Goal: Task Accomplishment & Management: Manage account settings

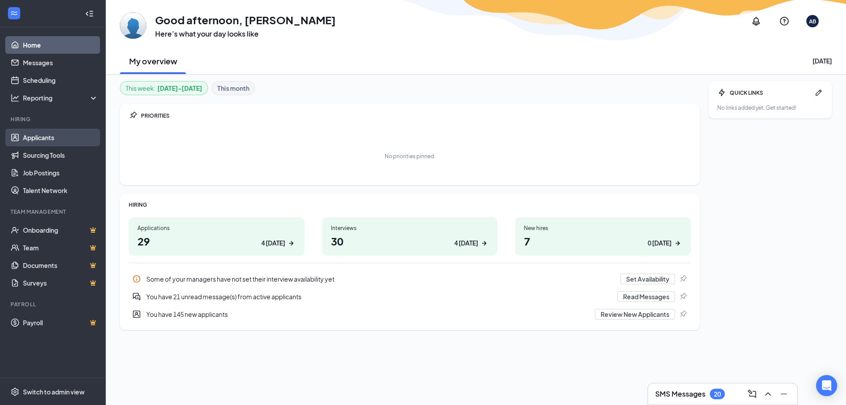
click at [58, 138] on link "Applicants" at bounding box center [60, 138] width 75 height 18
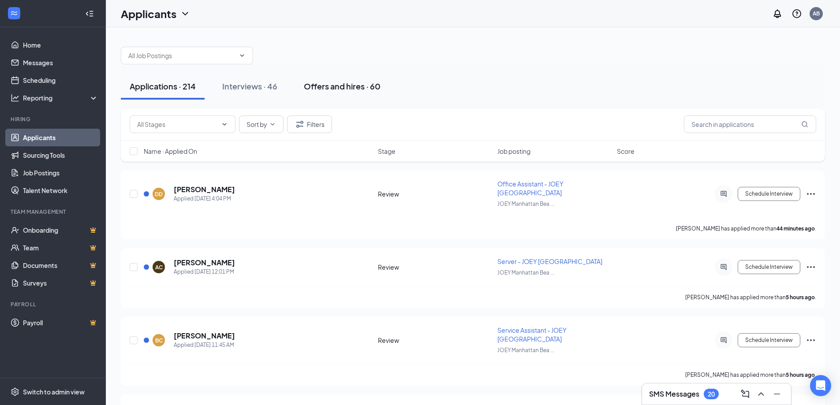
click at [355, 82] on div "Offers and hires · 60" at bounding box center [342, 86] width 77 height 11
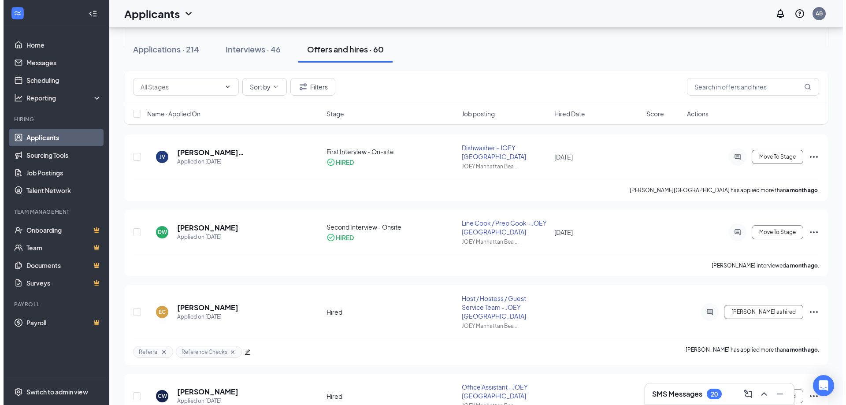
scroll to position [1190, 0]
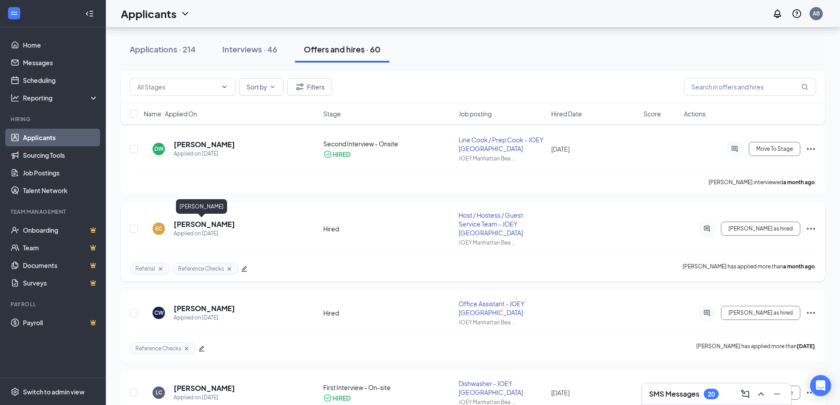
click at [211, 224] on h5 "[PERSON_NAME]" at bounding box center [204, 225] width 61 height 10
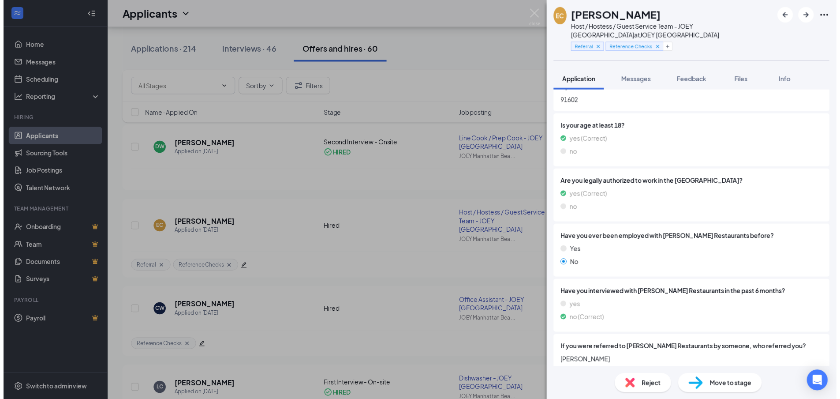
scroll to position [397, 0]
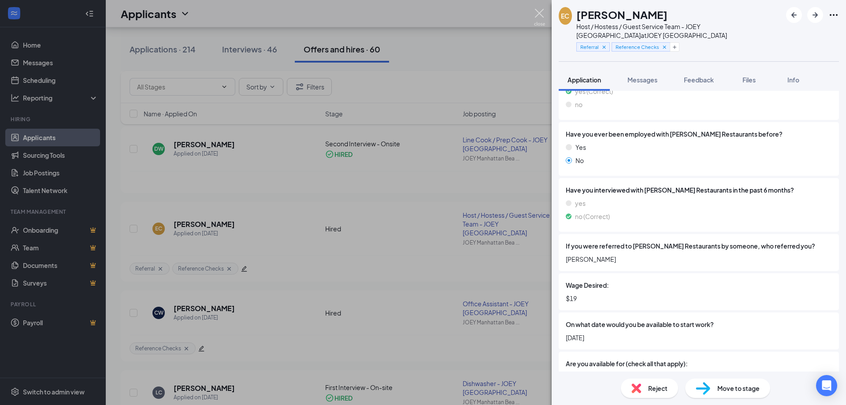
click at [540, 11] on img at bounding box center [539, 17] width 11 height 17
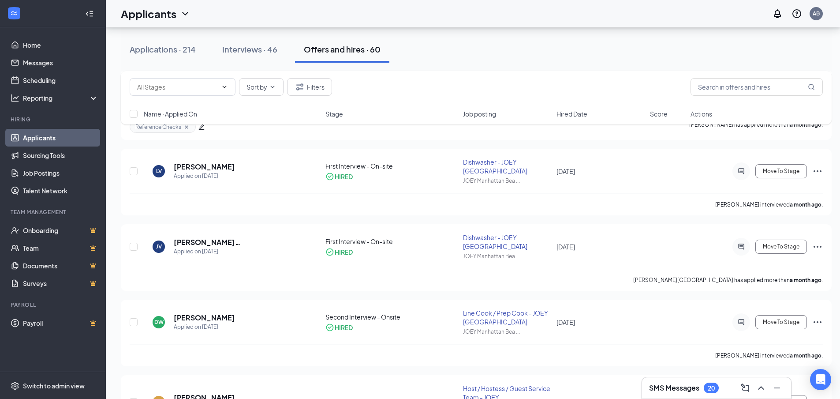
scroll to position [1014, 0]
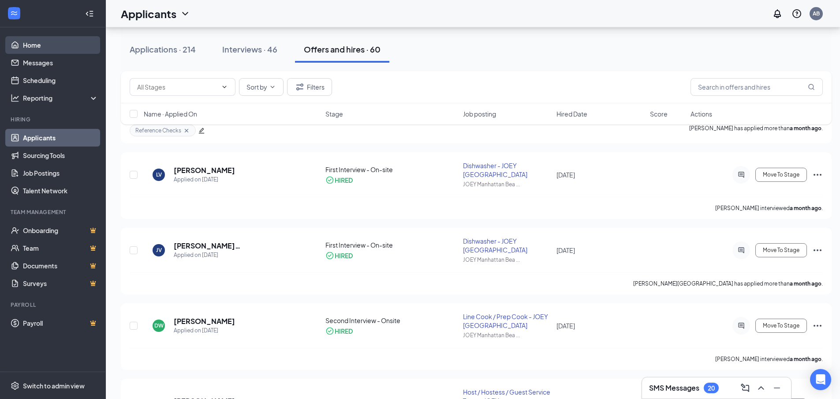
click at [39, 46] on link "Home" at bounding box center [60, 45] width 75 height 18
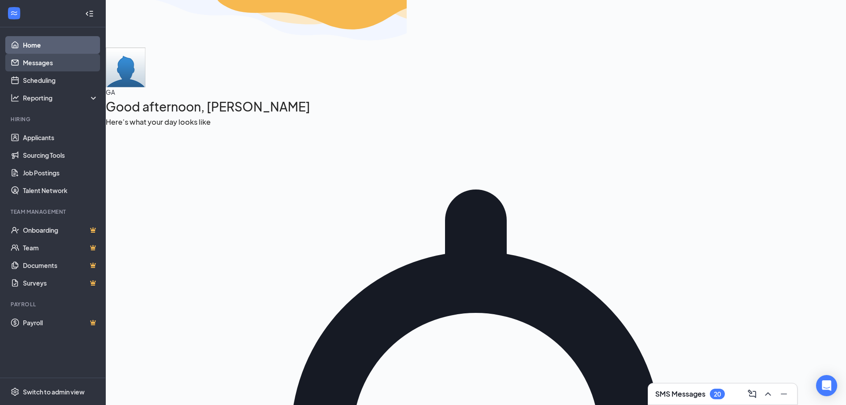
click at [41, 62] on link "Messages" at bounding box center [60, 63] width 75 height 18
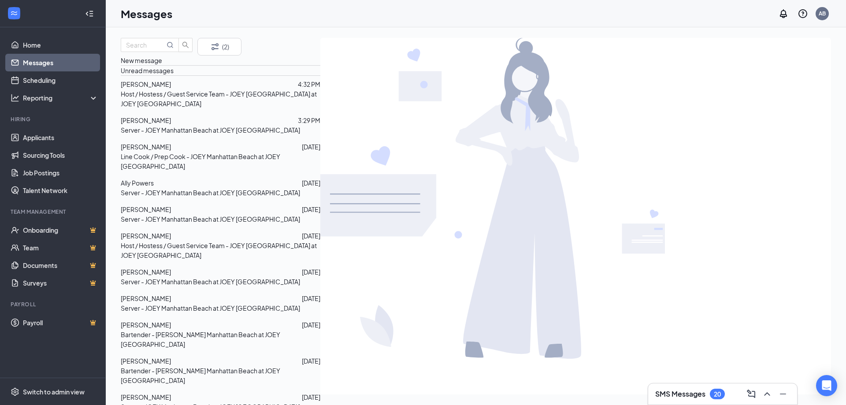
click at [180, 224] on p "Server - JOEY Manhattan Beach at JOEY [GEOGRAPHIC_DATA]" at bounding box center [210, 219] width 179 height 10
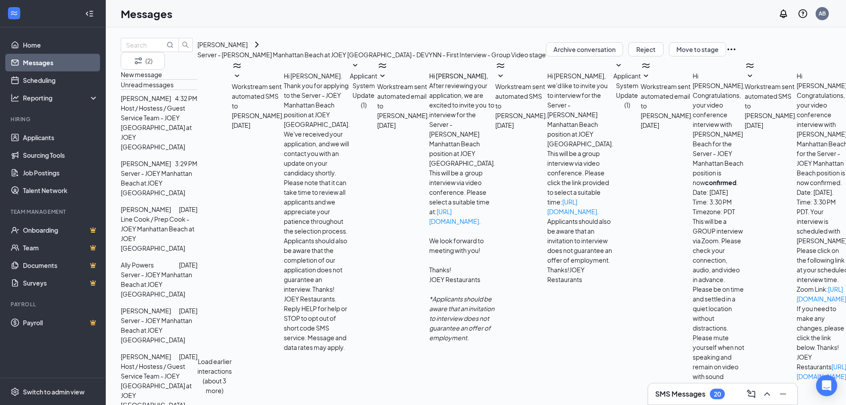
scroll to position [224, 0]
click at [179, 260] on div at bounding box center [166, 265] width 25 height 10
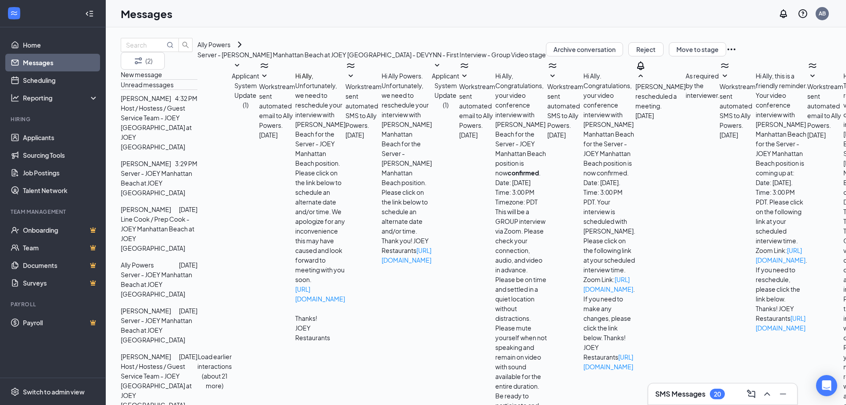
scroll to position [220, 0]
click at [171, 307] on span "[PERSON_NAME]" at bounding box center [146, 311] width 50 height 8
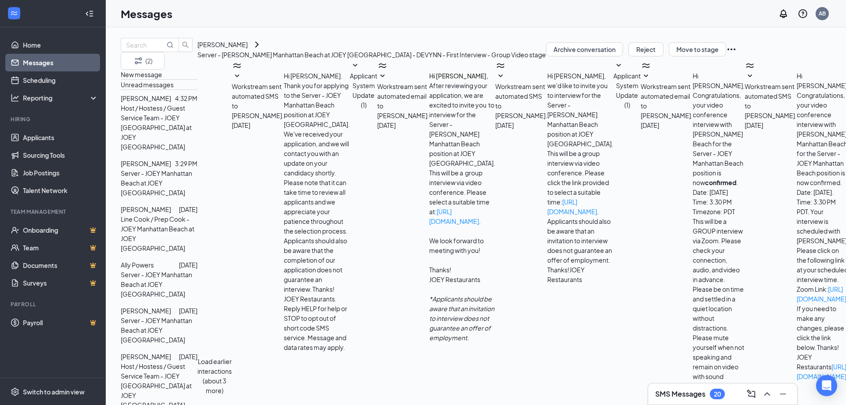
scroll to position [224, 0]
click at [190, 128] on p "Host / Hostess / Guest Service Team - JOEY [GEOGRAPHIC_DATA] at JOEY [GEOGRAPHI…" at bounding box center [159, 127] width 77 height 48
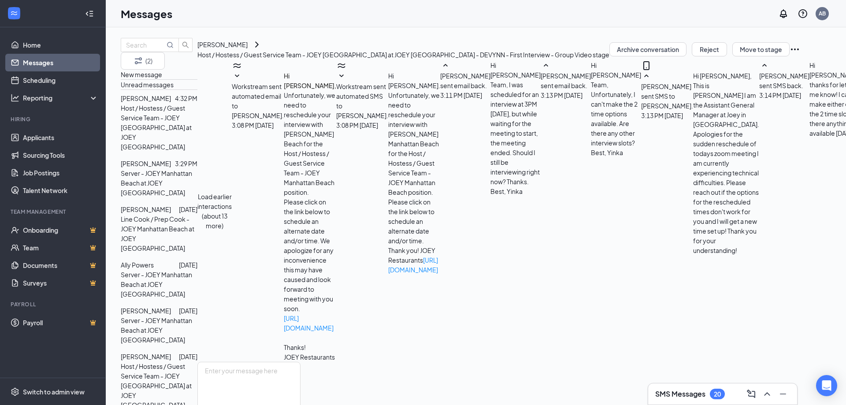
scroll to position [410, 0]
click at [301, 362] on textarea at bounding box center [248, 388] width 103 height 53
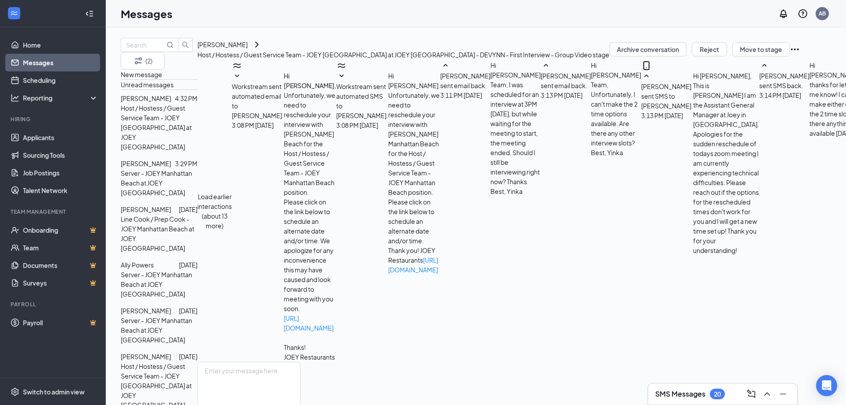
click at [248, 49] on div "[PERSON_NAME]" at bounding box center [222, 45] width 50 height 10
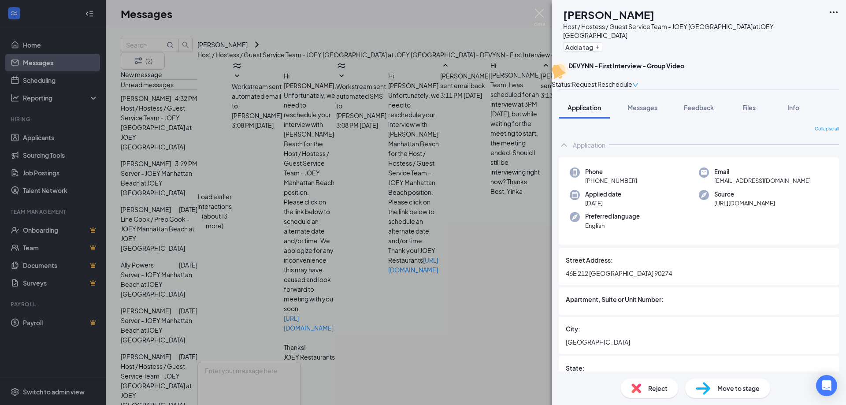
click at [321, 335] on div "OB [PERSON_NAME] Host / Hostess / Guest Service Team - JOEY [GEOGRAPHIC_DATA] a…" at bounding box center [423, 202] width 846 height 405
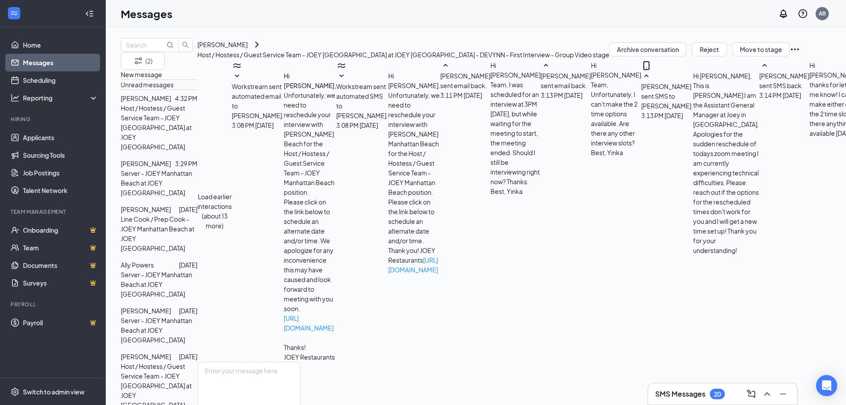
click at [248, 49] on div "[PERSON_NAME]" at bounding box center [222, 45] width 50 height 10
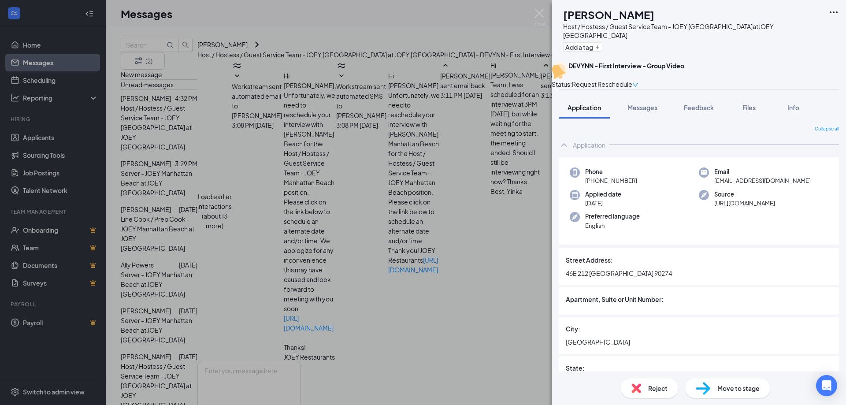
click at [748, 388] on span "Move to stage" at bounding box center [739, 389] width 42 height 10
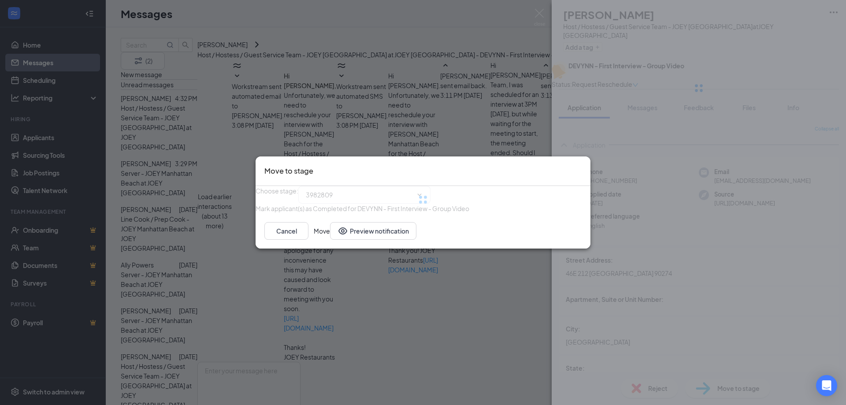
type input "First Interview - On-site (next stage)"
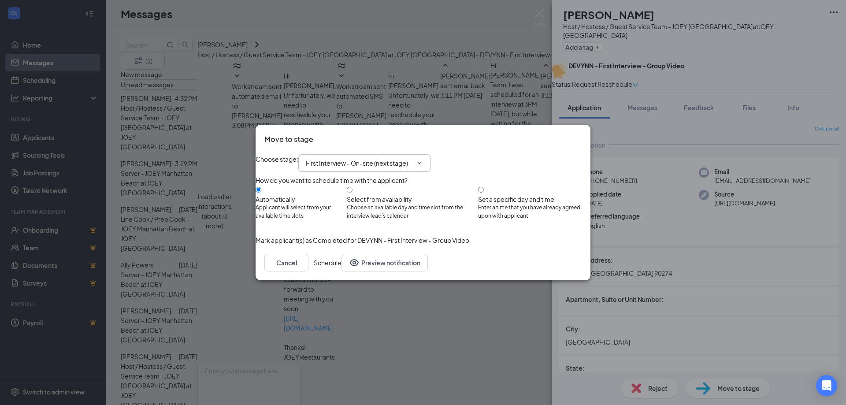
click at [413, 158] on input "First Interview - On-site (next stage)" at bounding box center [359, 163] width 107 height 10
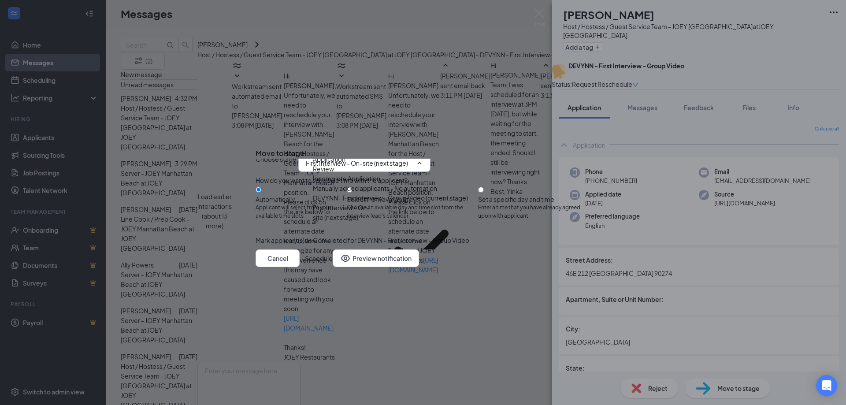
scroll to position [7, 0]
click at [375, 201] on div "First Interview - On-site (next stage)" at bounding box center [344, 246] width 62 height 93
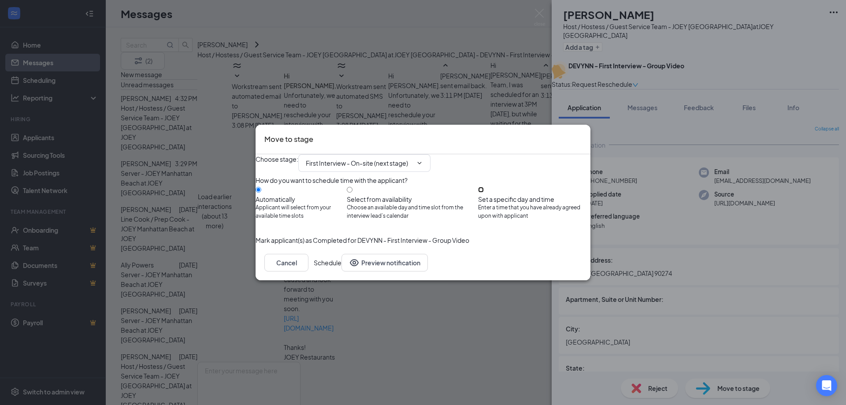
click at [484, 192] on input "Set a specific day and time Enter a time that you have already agreed upon with…" at bounding box center [481, 190] width 6 height 6
radio input "true"
radio input "false"
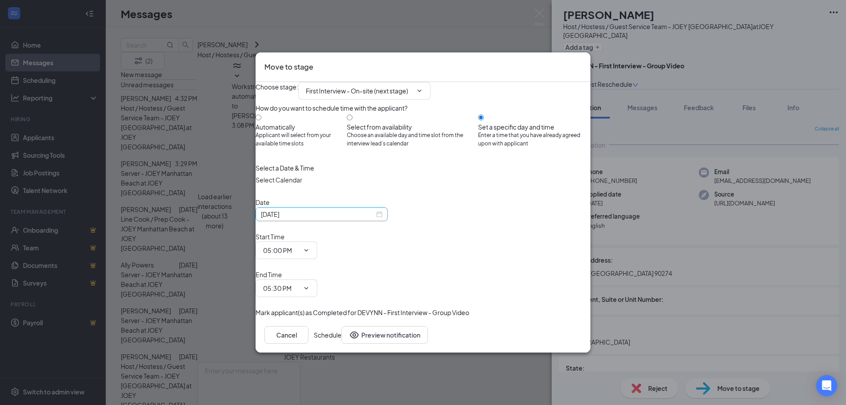
click at [383, 219] on div "[DATE]" at bounding box center [322, 214] width 122 height 10
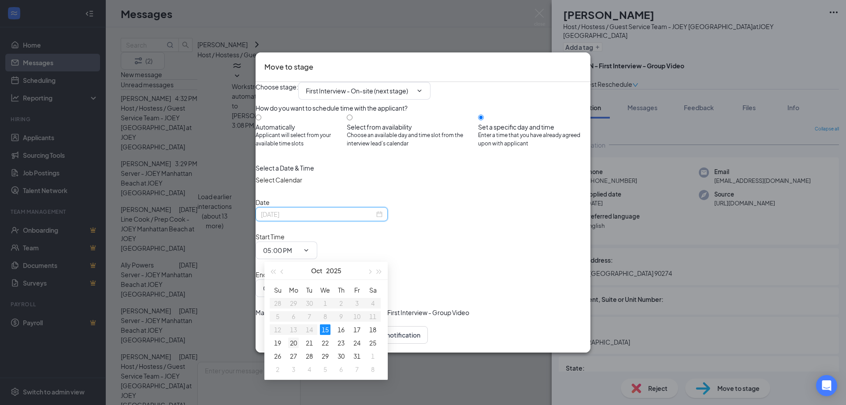
type input "[DATE]"
click at [297, 343] on div "20" at bounding box center [293, 343] width 11 height 11
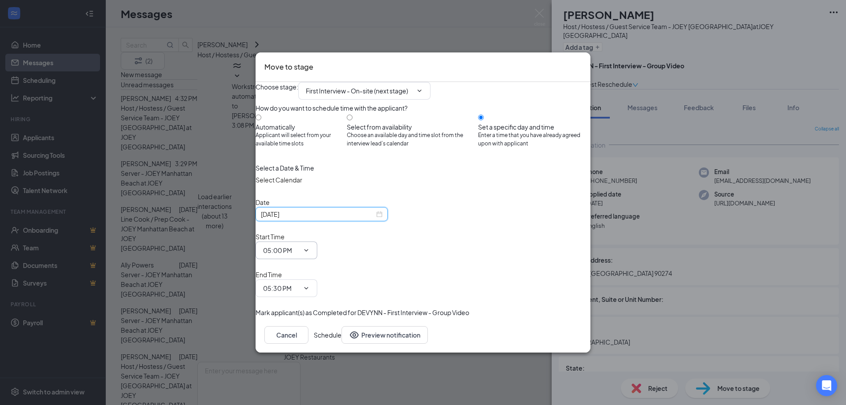
click at [310, 251] on icon "ChevronDown" at bounding box center [306, 250] width 7 height 7
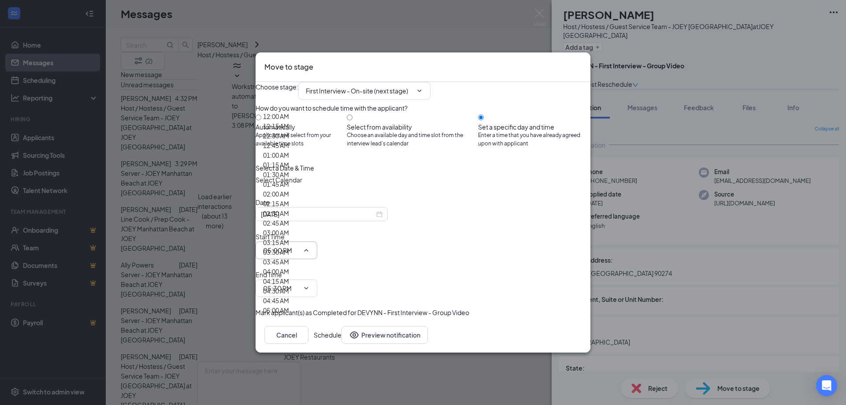
scroll to position [132, 0]
click at [289, 209] on div "02:30 AM" at bounding box center [276, 214] width 26 height 10
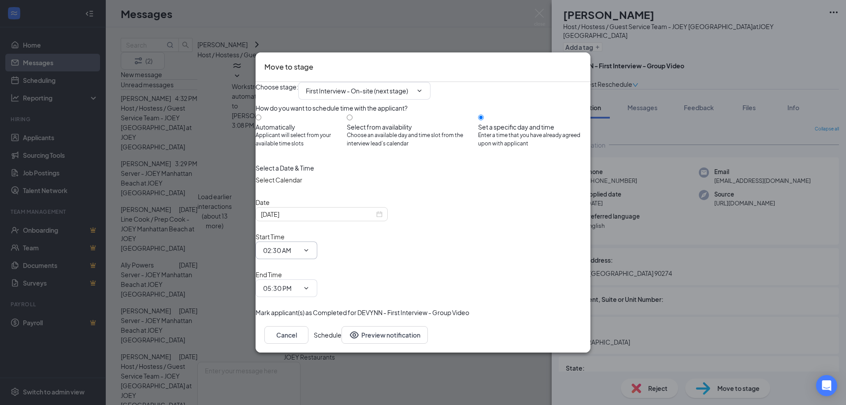
click at [317, 250] on span "02:30 AM 12:00 AM 12:15 AM 12:30 AM 12:45 AM 01:00 AM 01:15 AM 01:30 AM 01:45 A…" at bounding box center [287, 251] width 62 height 18
click at [310, 253] on span at bounding box center [305, 250] width 9 height 7
click at [299, 255] on input "02:30 AM" at bounding box center [281, 251] width 36 height 10
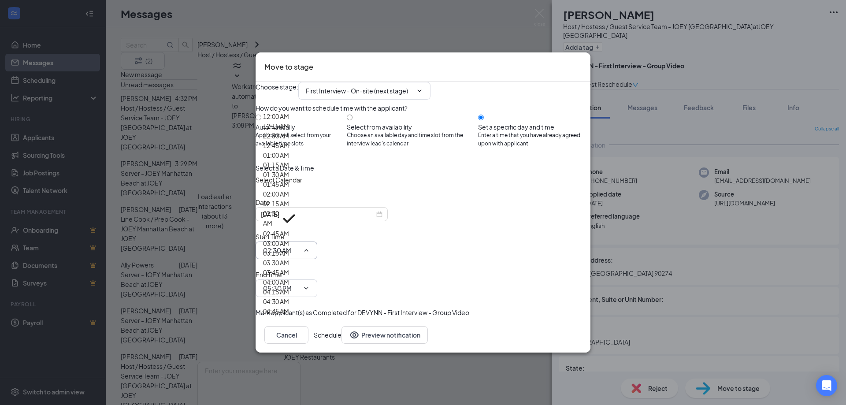
scroll to position [1102, 0]
type input "02:30 PM"
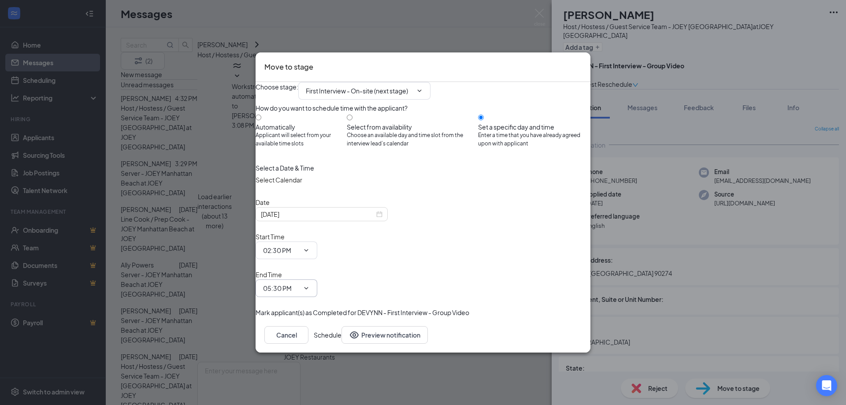
click at [310, 285] on icon "ChevronDown" at bounding box center [306, 288] width 7 height 7
type input "03:30 PM"
click at [523, 275] on div "Choose stage : First Interview - On-site (next stage) Application Review Incomp…" at bounding box center [423, 199] width 335 height 235
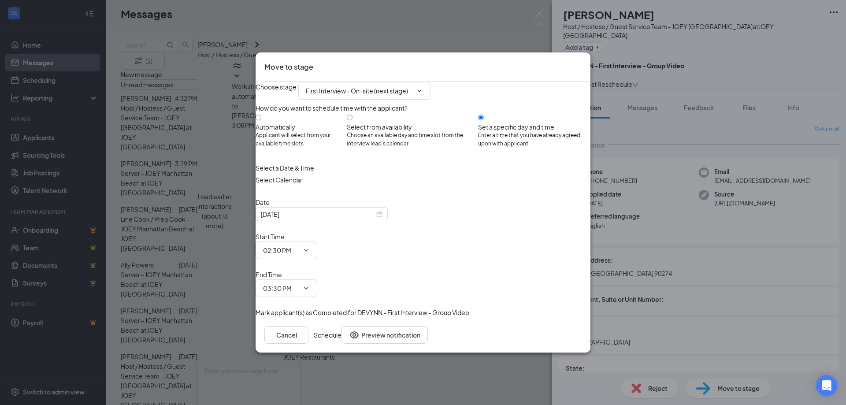
click at [342, 326] on button "Schedule" at bounding box center [328, 335] width 28 height 18
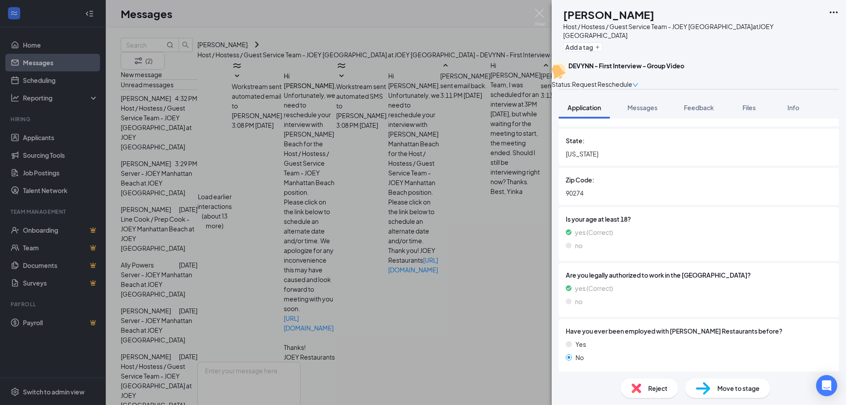
scroll to position [309, 0]
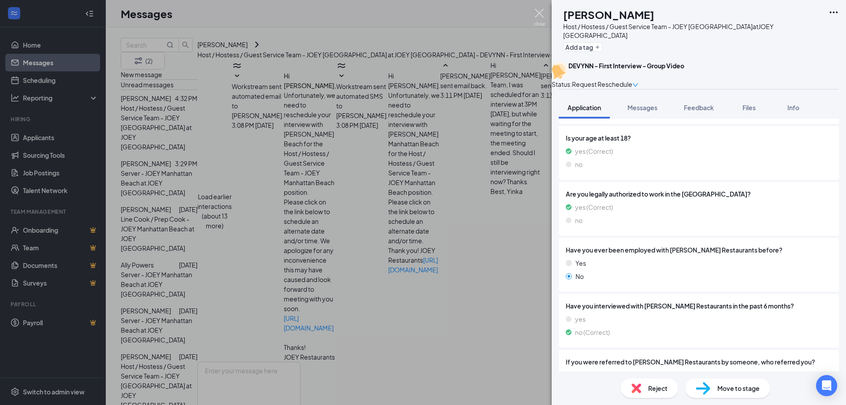
click at [542, 12] on img at bounding box center [539, 17] width 11 height 17
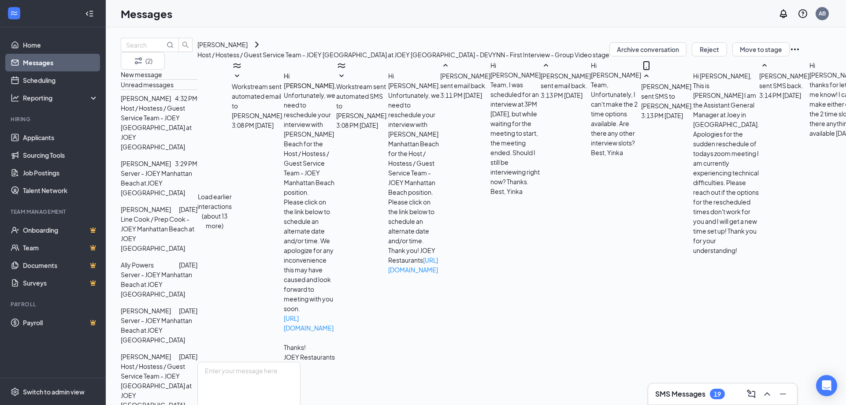
click at [181, 168] on p "Server - JOEY Manhattan Beach at JOEY [GEOGRAPHIC_DATA]" at bounding box center [159, 182] width 77 height 29
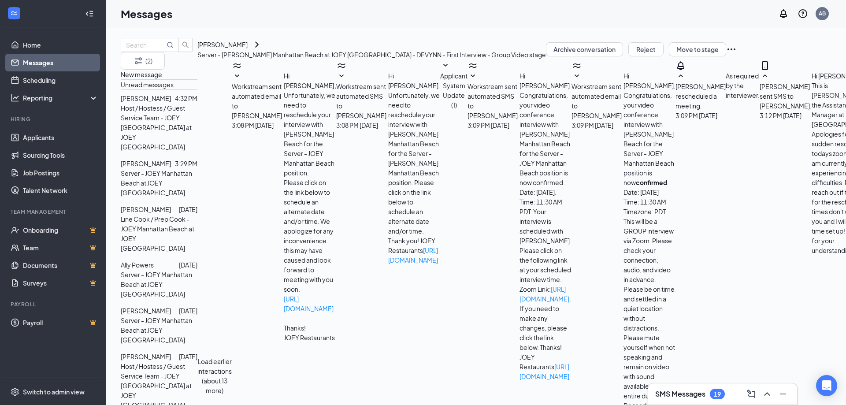
scroll to position [233, 0]
